Goal: Task Accomplishment & Management: Manage account settings

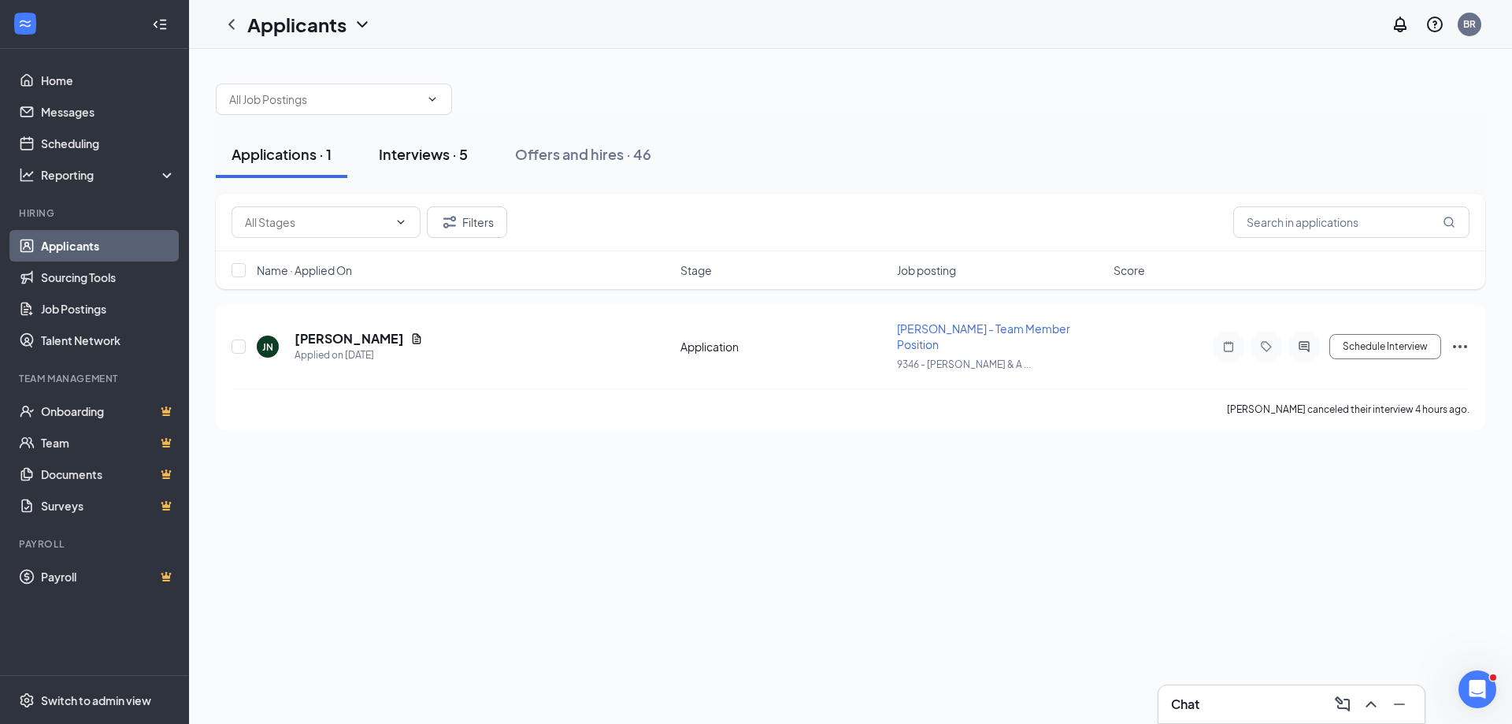
click at [435, 169] on button "Interviews · 5" at bounding box center [423, 154] width 120 height 47
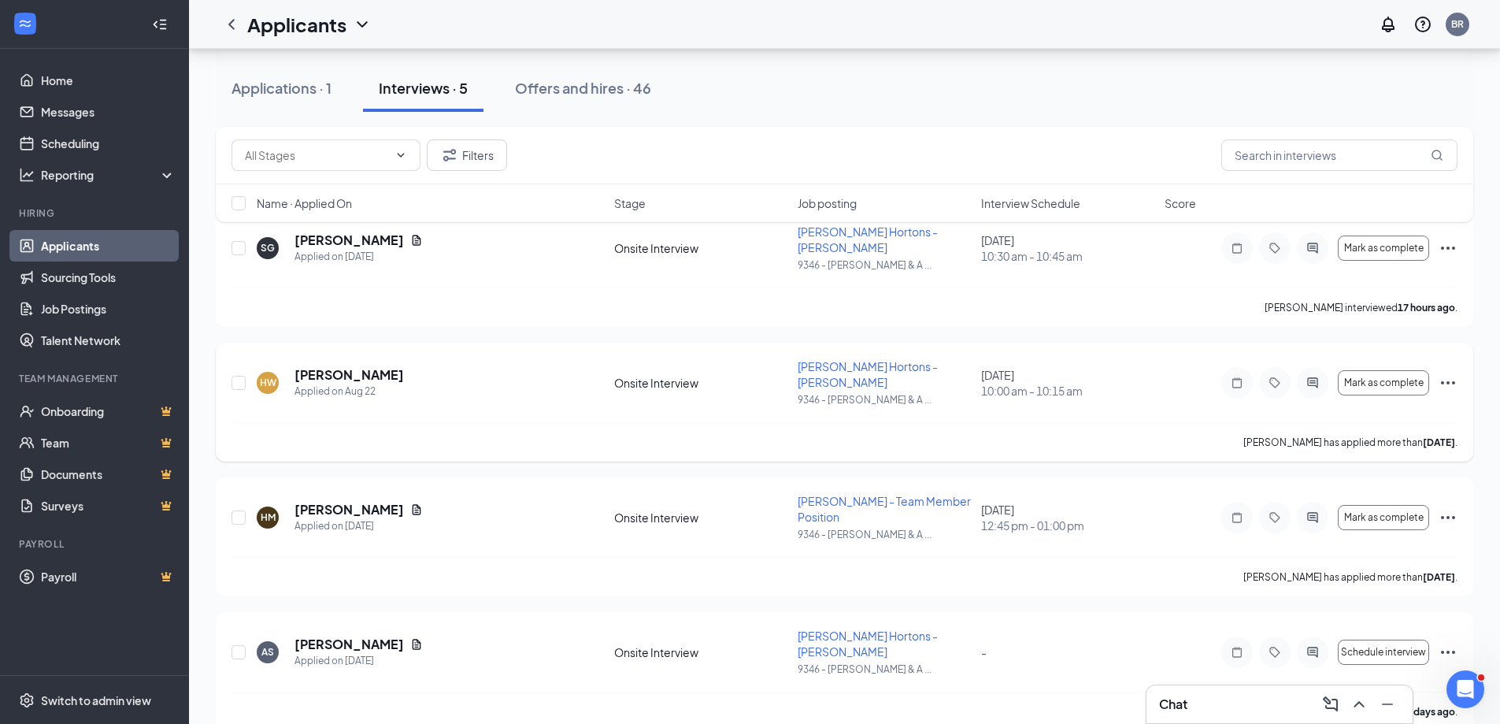
scroll to position [40, 0]
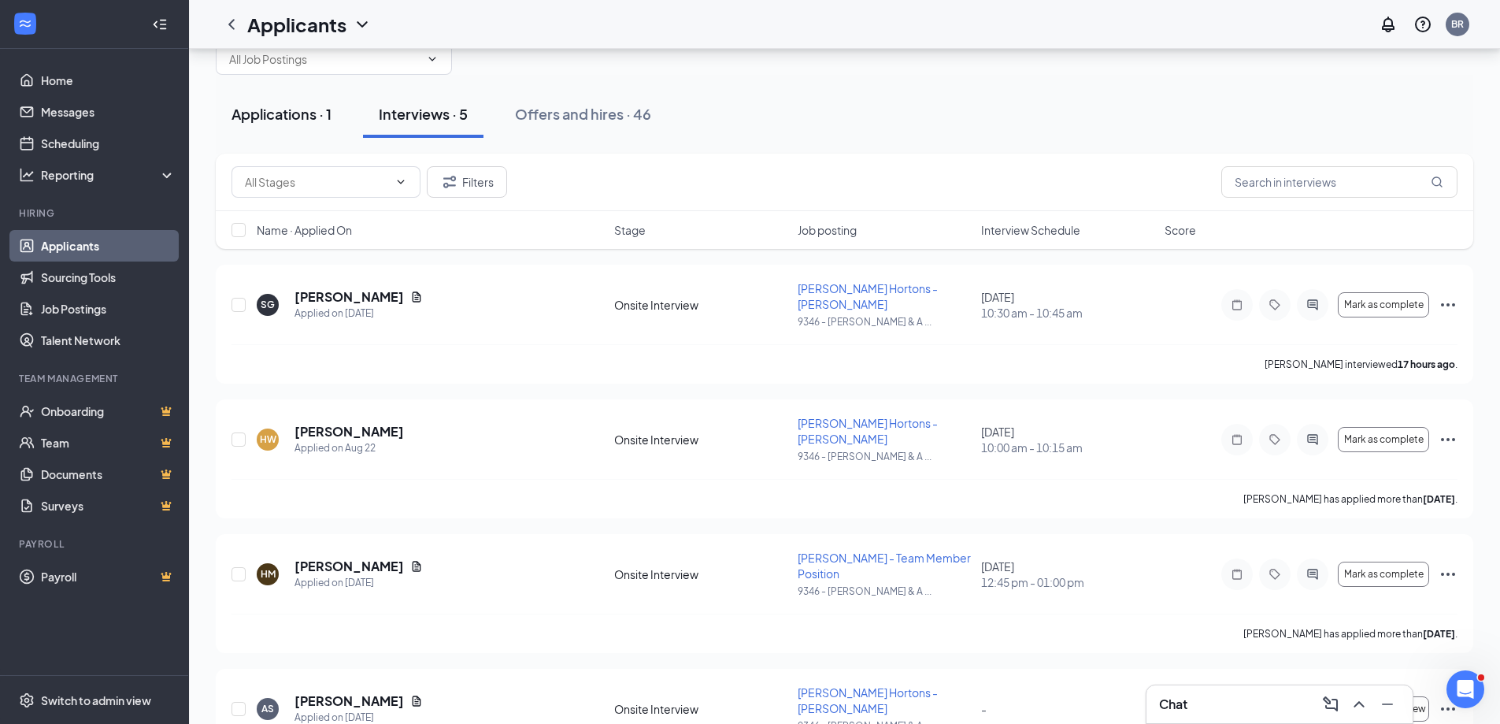
click at [316, 131] on button "Applications · 1" at bounding box center [281, 114] width 131 height 47
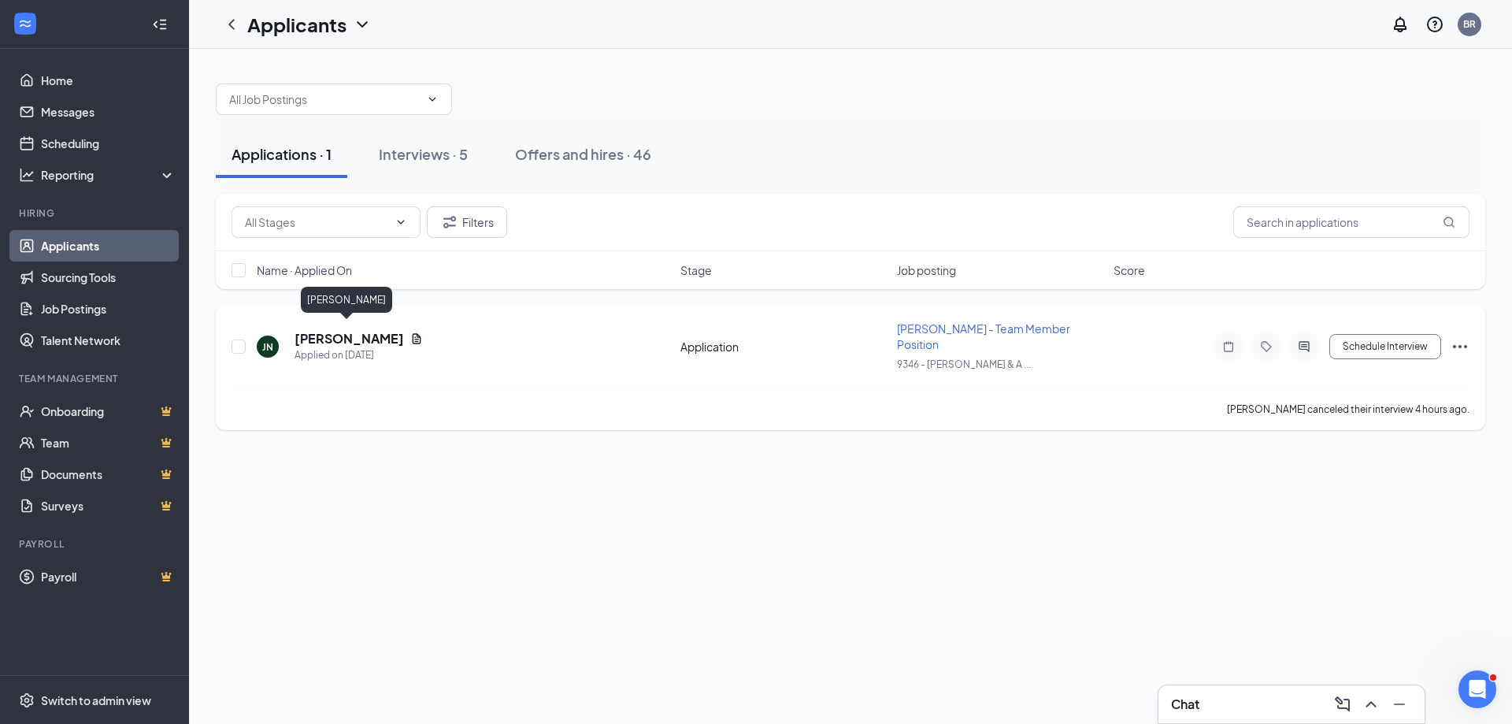
click at [368, 330] on h5 "[PERSON_NAME]" at bounding box center [348, 338] width 109 height 17
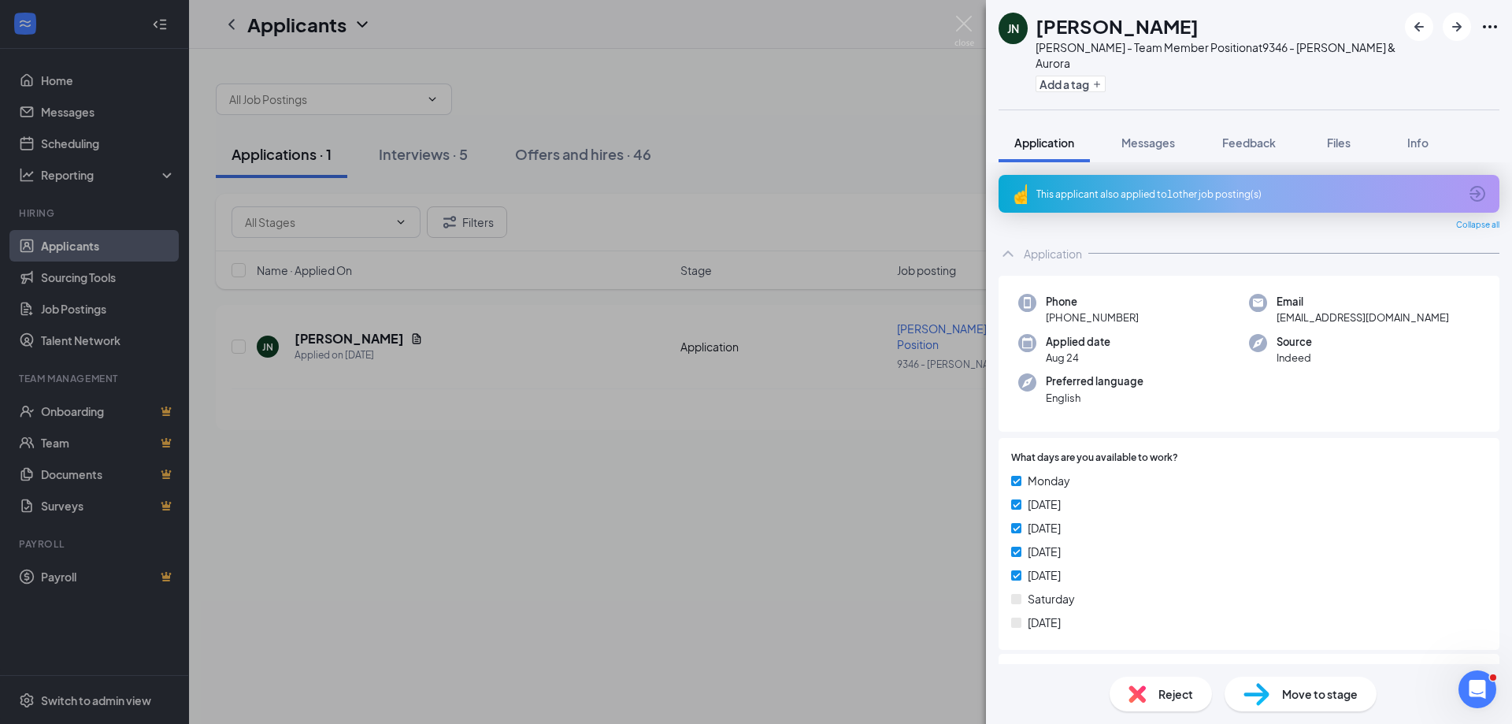
click at [1197, 187] on div "This applicant also applied to 1 other job posting(s)" at bounding box center [1247, 193] width 422 height 13
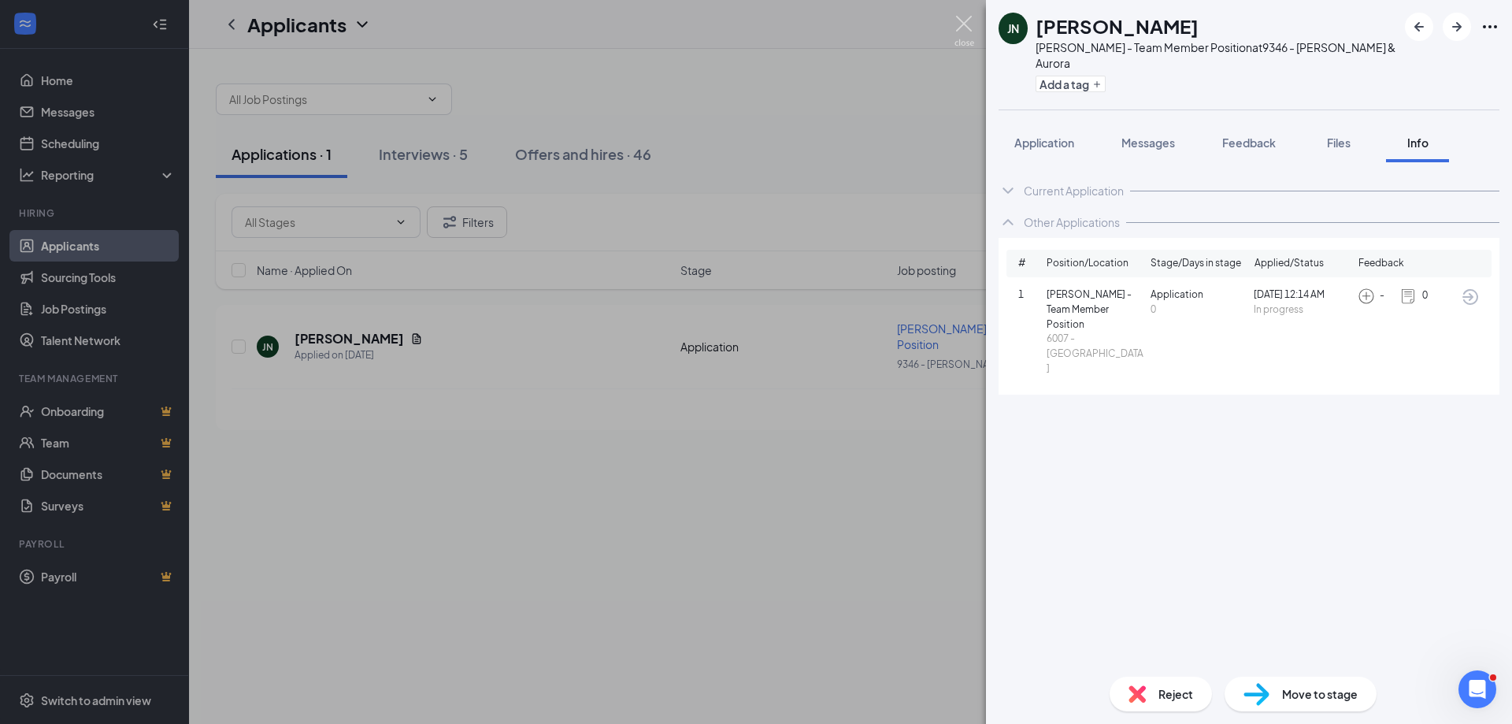
click at [963, 34] on img at bounding box center [964, 31] width 20 height 31
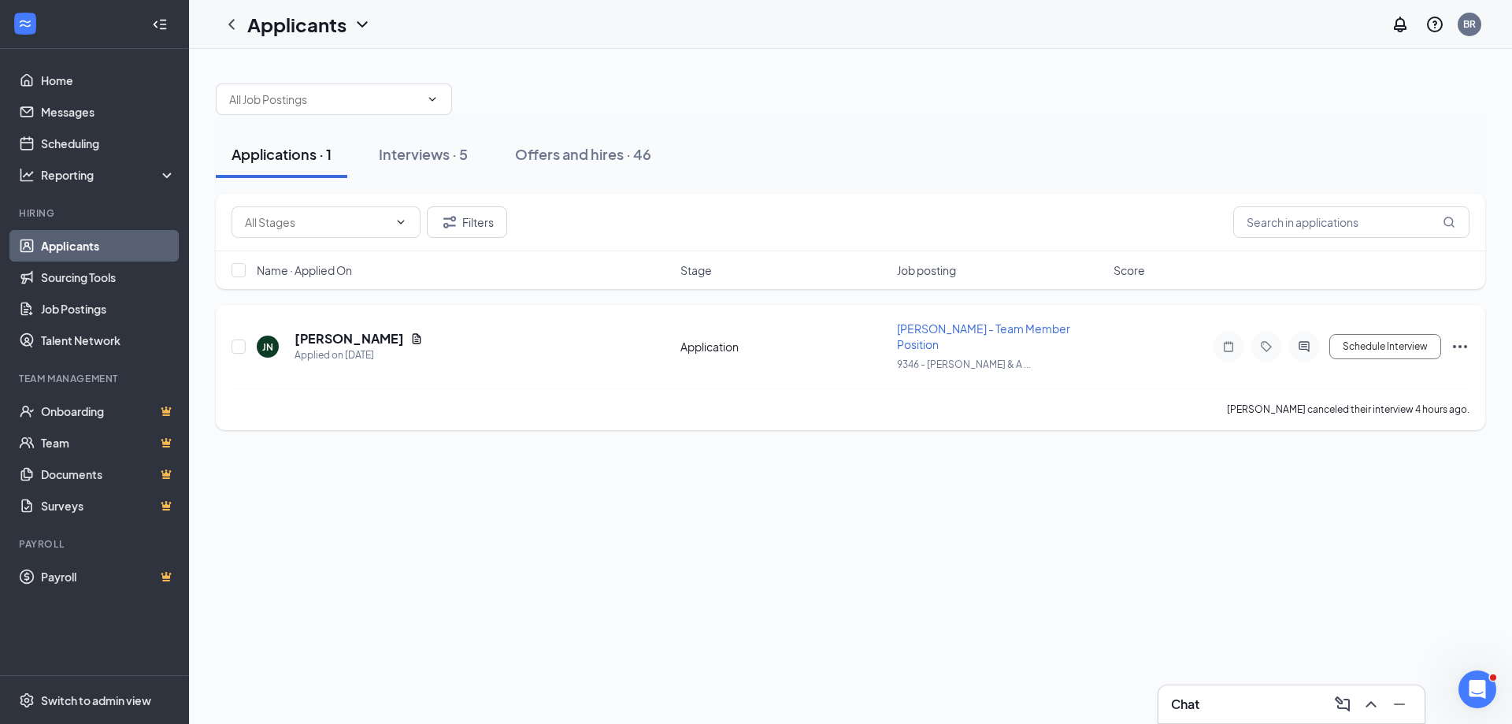
click at [352, 330] on h5 "[PERSON_NAME]" at bounding box center [348, 338] width 109 height 17
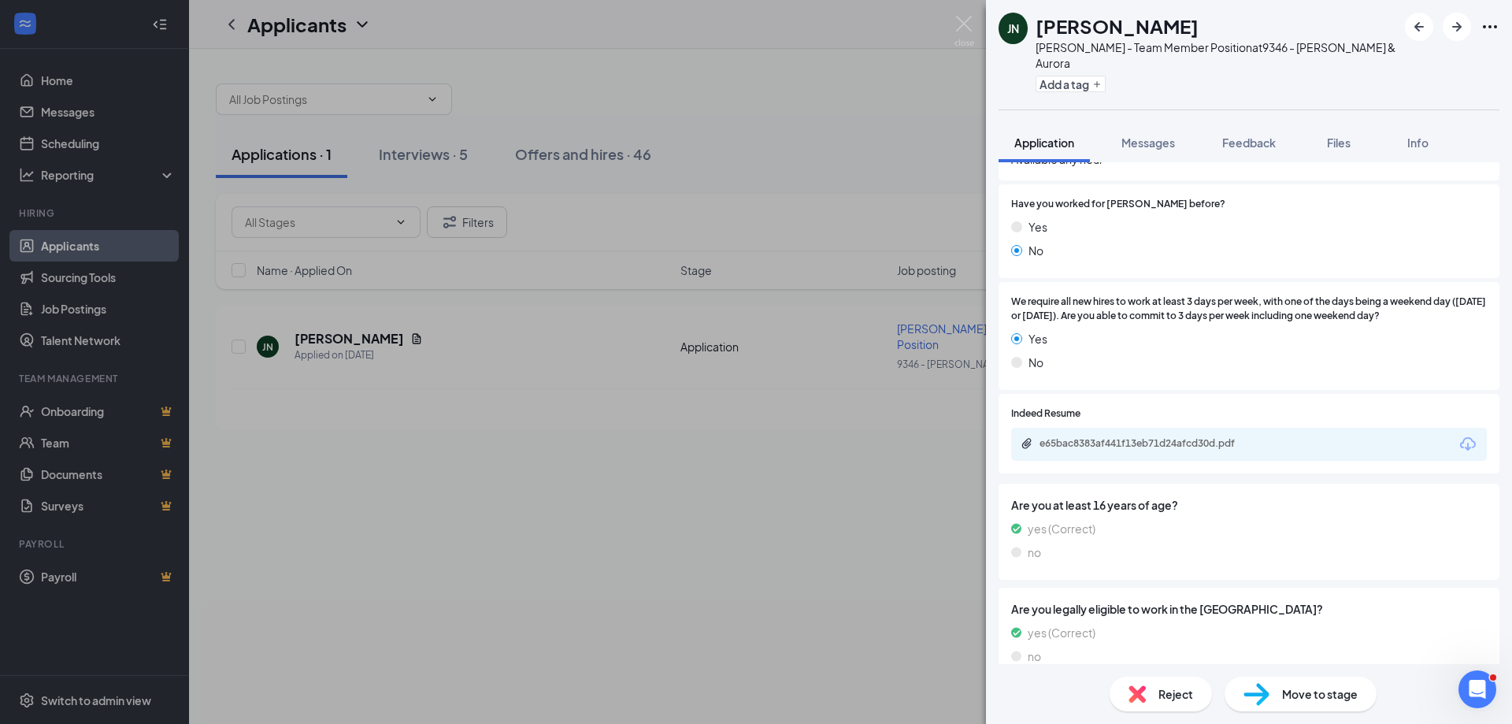
scroll to position [666, 0]
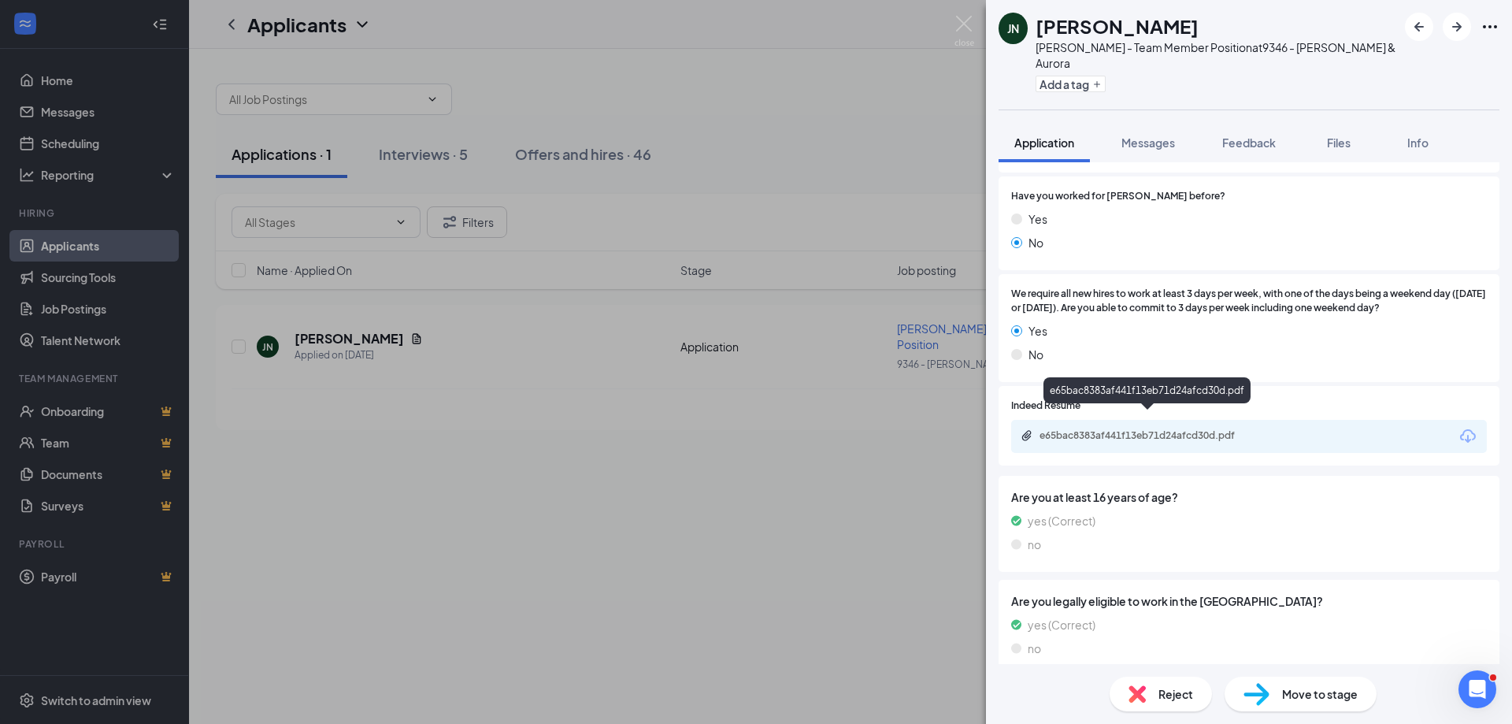
click at [1256, 429] on div "e65bac8383af441f13eb71d24afcd30d.pdf" at bounding box center [1149, 435] width 220 height 13
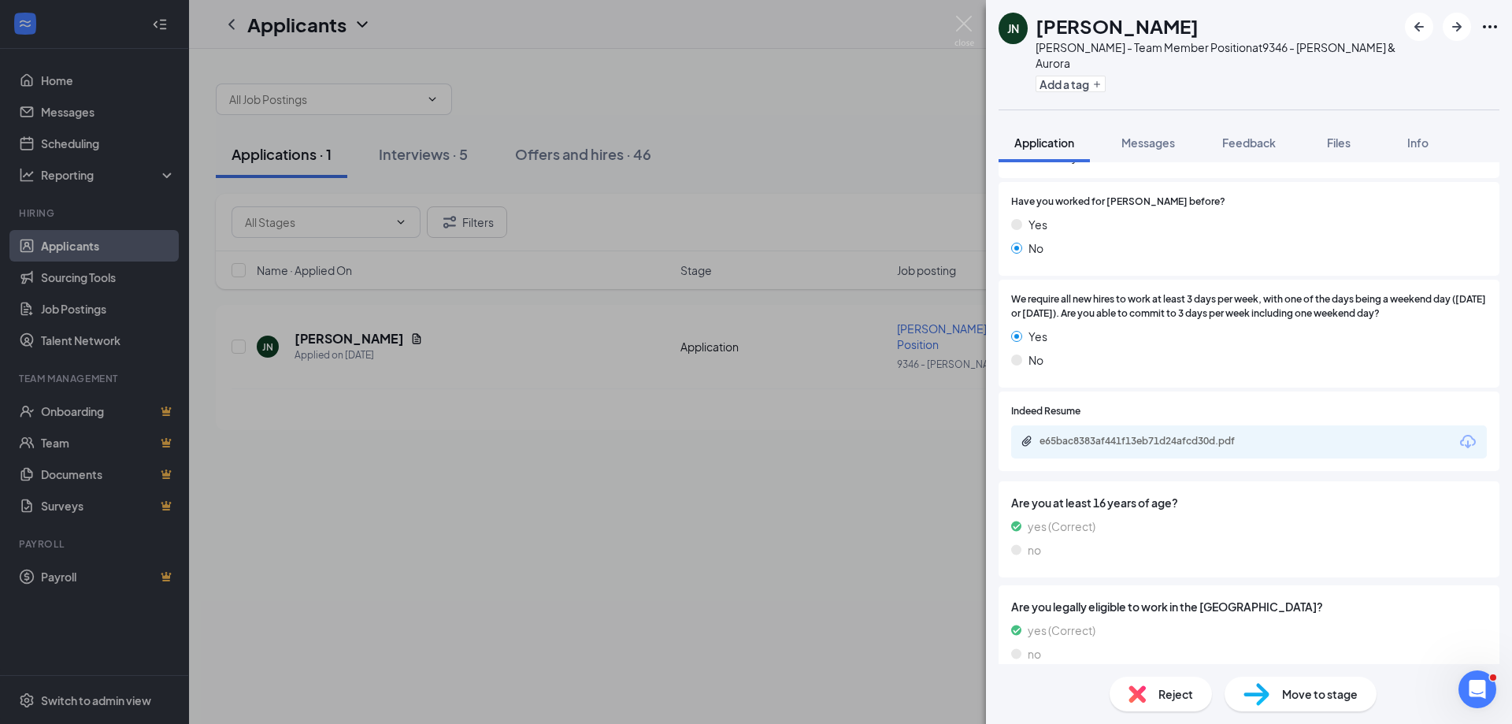
click at [909, 573] on div "[PERSON_NAME] Jaydee [PERSON_NAME] - Team Member Position at 9346 - [PERSON_NAM…" at bounding box center [756, 362] width 1512 height 724
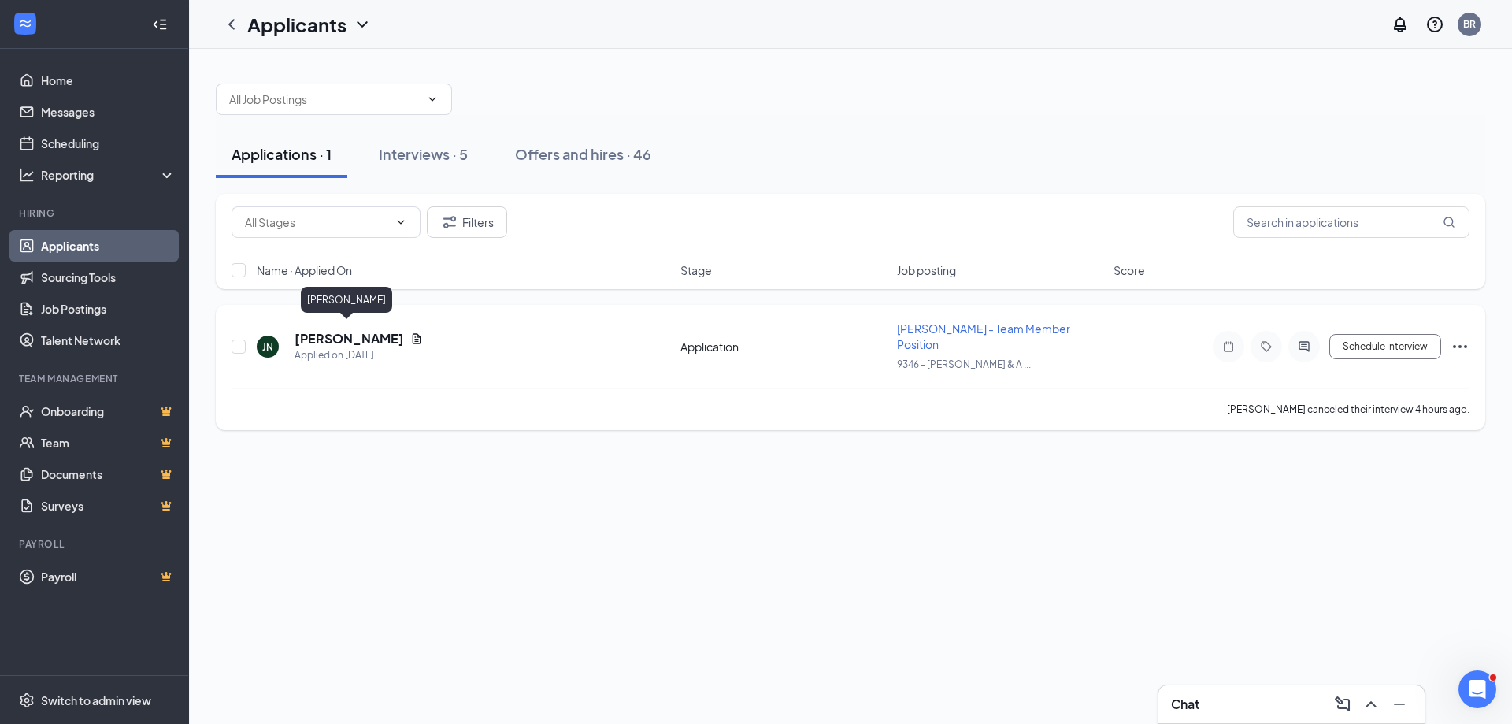
click at [339, 333] on h5 "[PERSON_NAME]" at bounding box center [348, 338] width 109 height 17
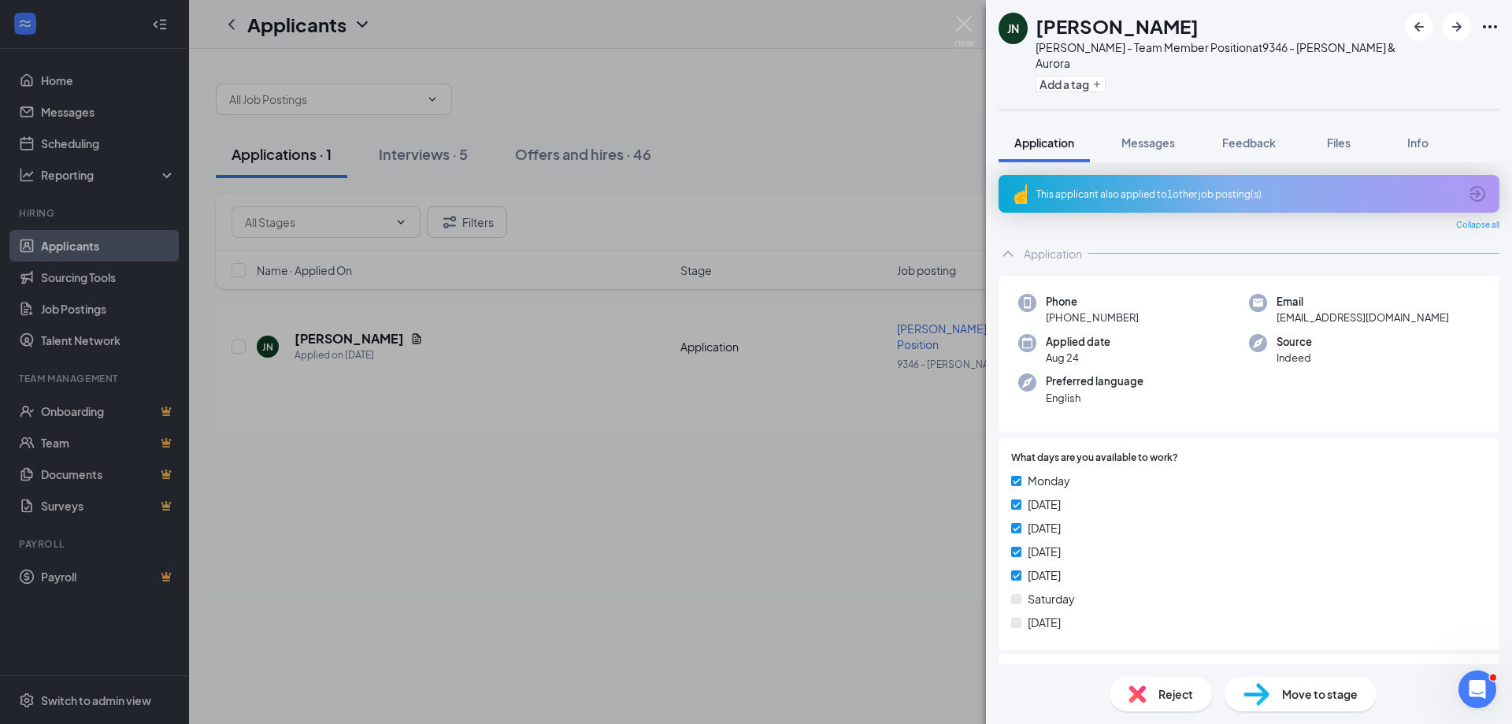
click at [1317, 687] on span "Move to stage" at bounding box center [1320, 693] width 76 height 17
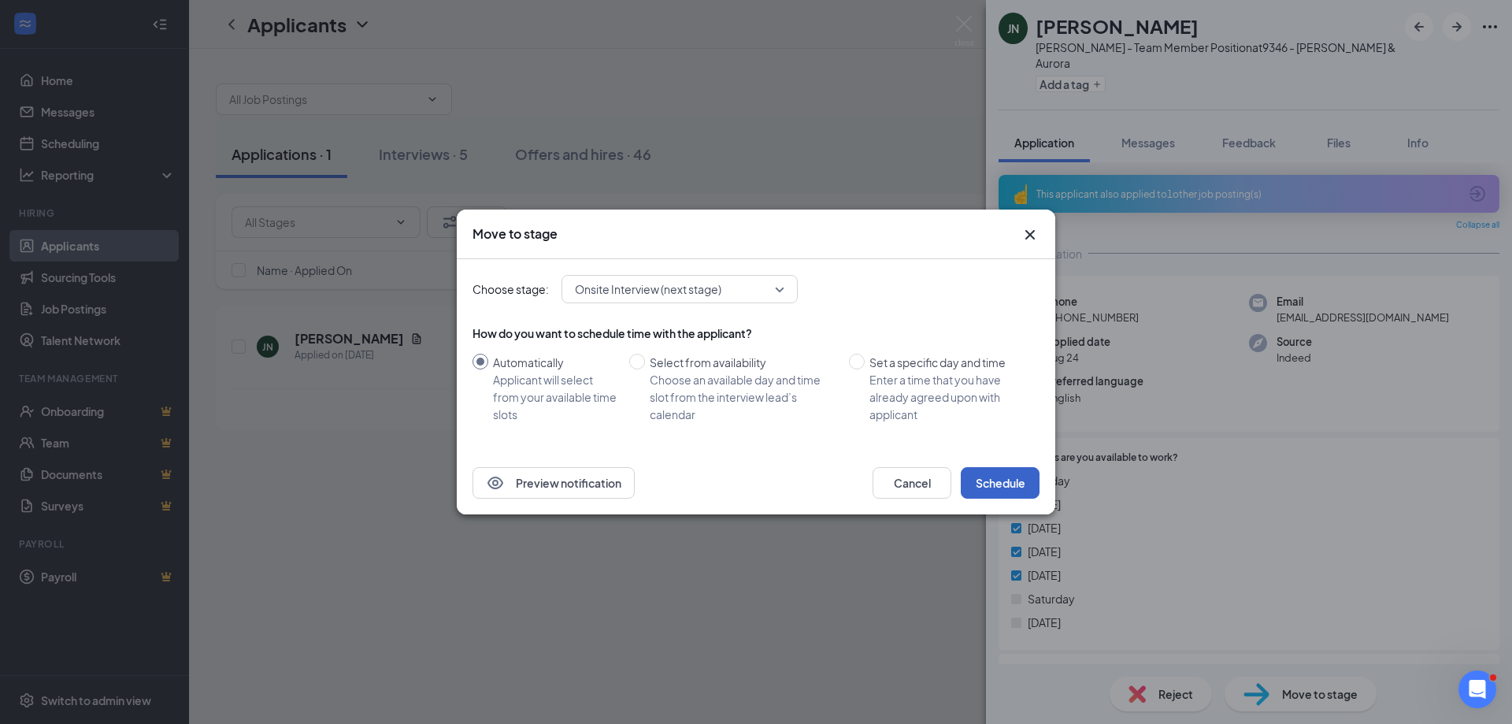
click at [1001, 487] on button "Schedule" at bounding box center [1000, 482] width 79 height 31
